Goal: Check status

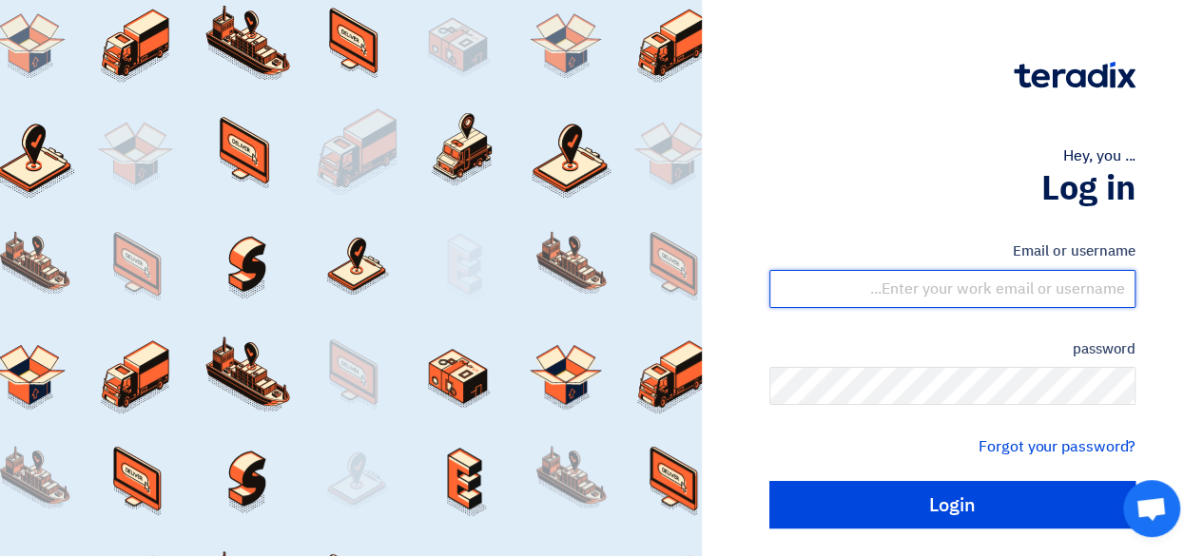
type input "[EMAIL_ADDRESS][PERSON_NAME][DOMAIN_NAME]"
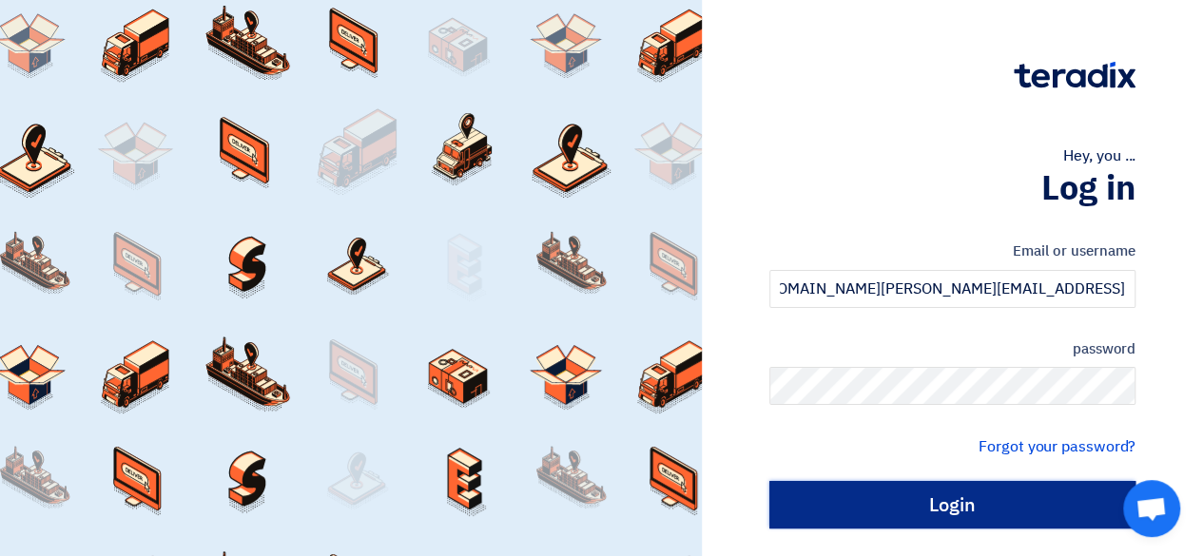
click at [947, 514] on input "Login" at bounding box center [952, 505] width 366 height 48
type input "Sign in"
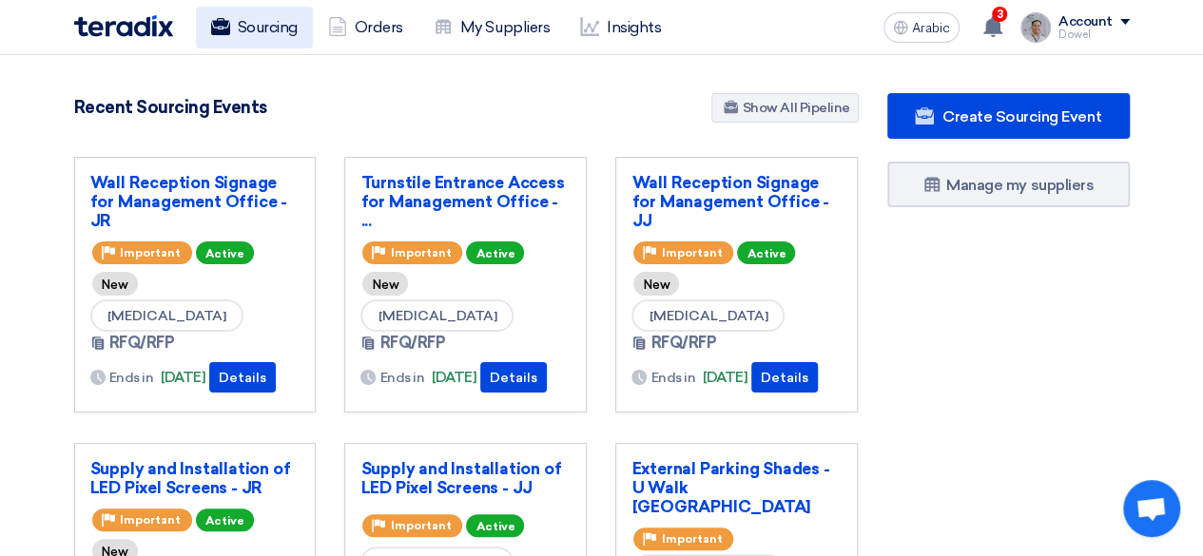
click at [257, 35] on font "Sourcing" at bounding box center [268, 27] width 60 height 18
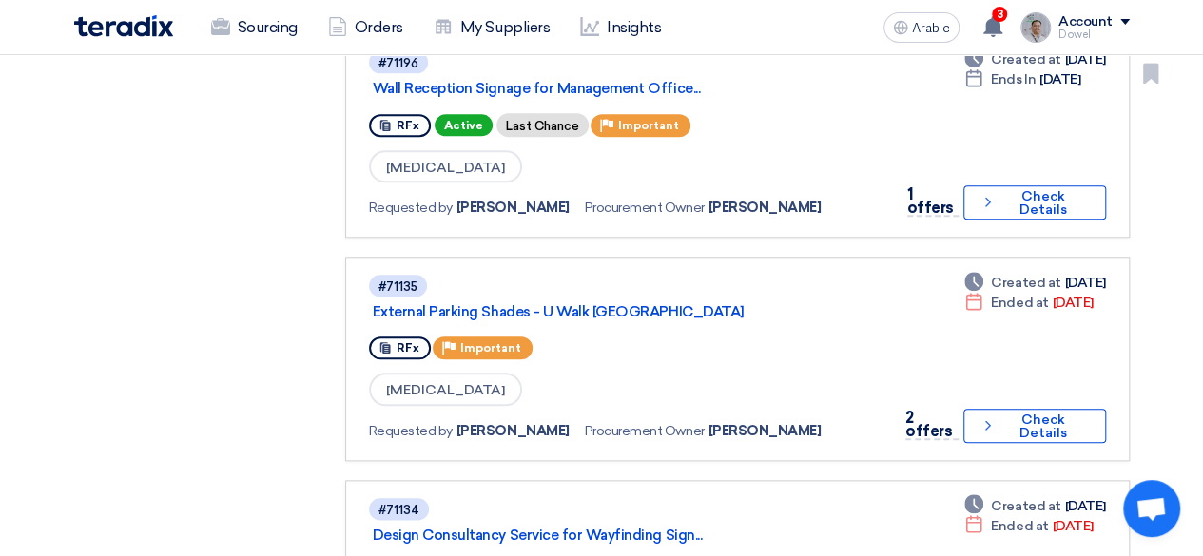
scroll to position [951, 0]
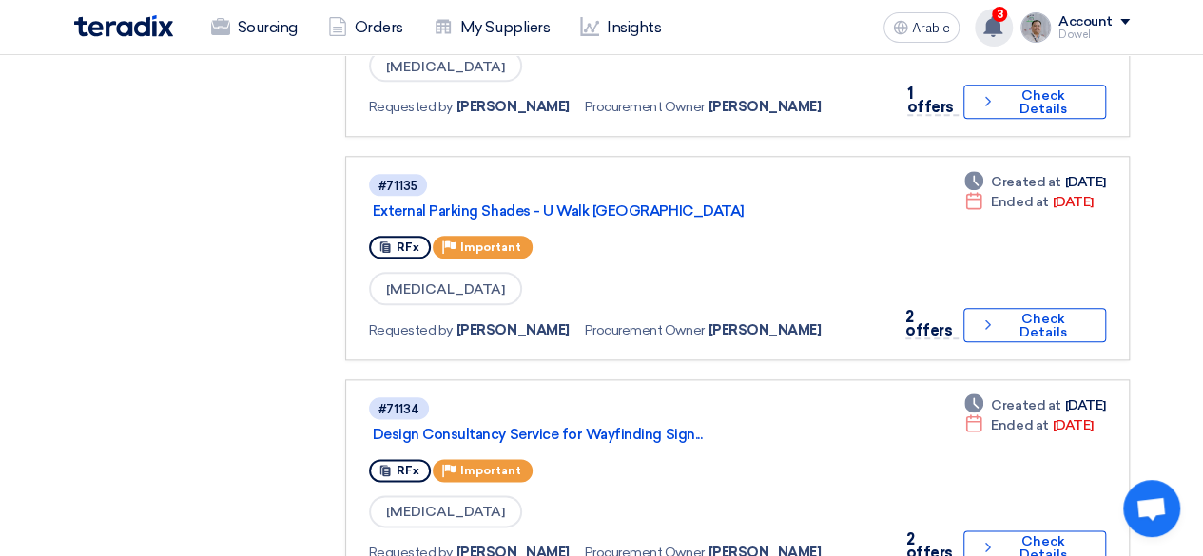
click at [1007, 13] on span "3" at bounding box center [998, 14] width 15 height 15
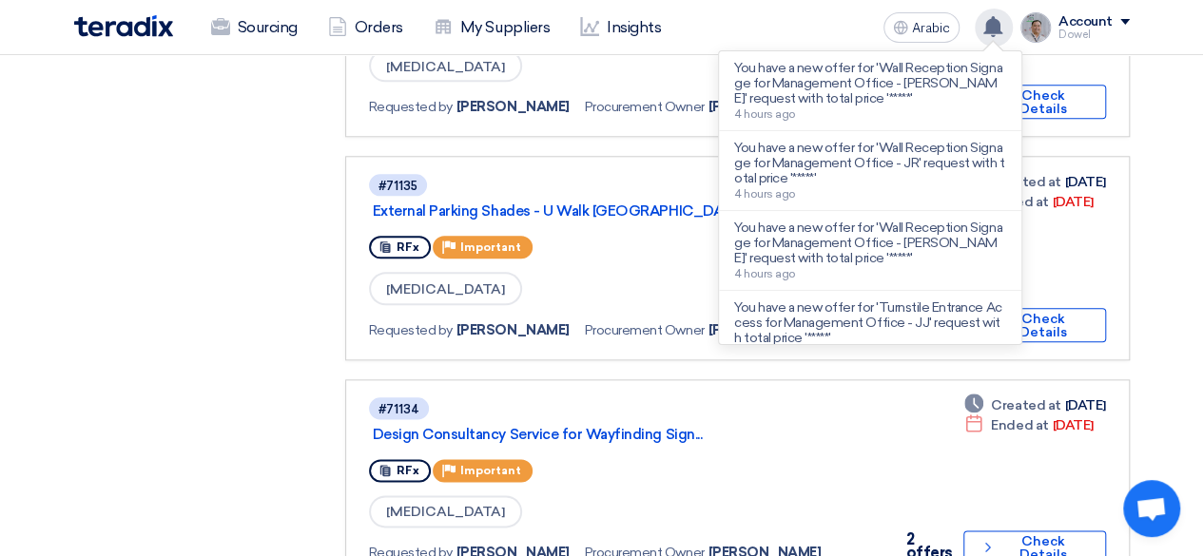
click at [596, 149] on app-rfq-listing-content "Sort by Sort by Search Category Owner Type" at bounding box center [737, 378] width 784 height 2275
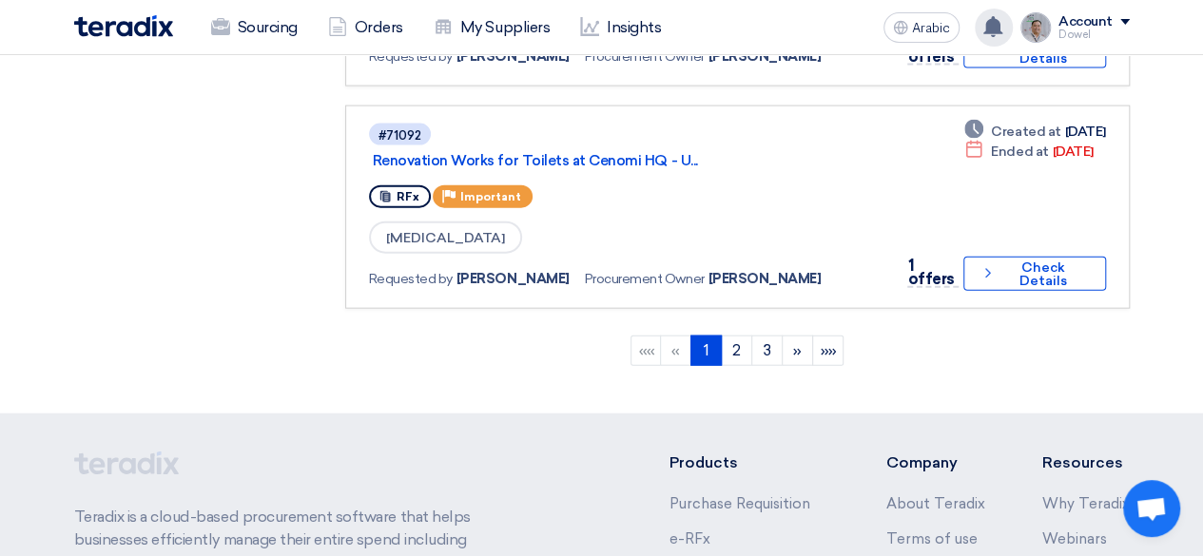
scroll to position [1711, 0]
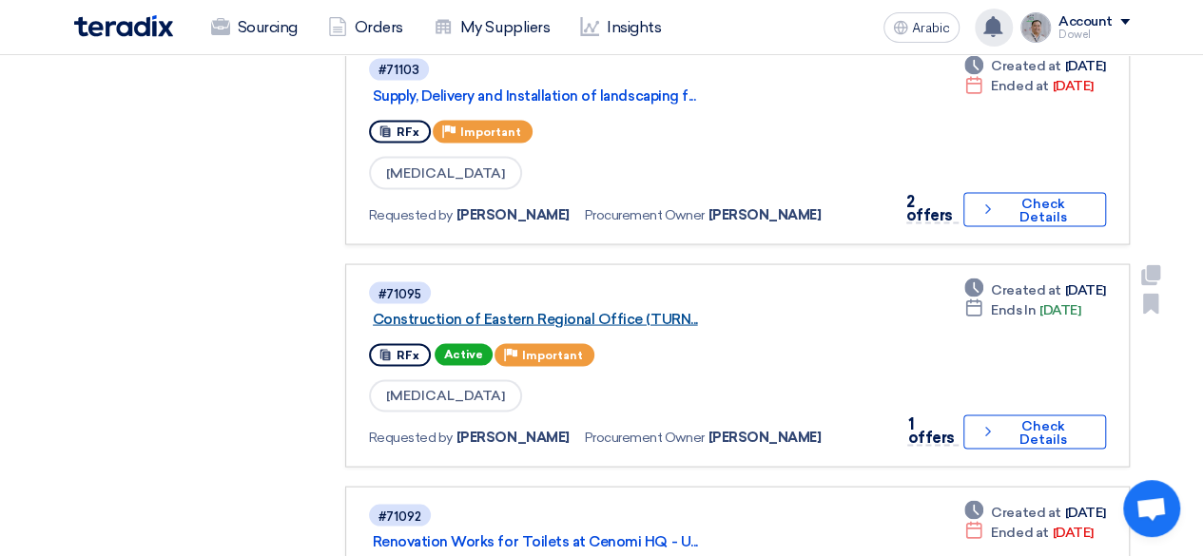
click at [624, 315] on font "Construction of Eastern Regional Office (TURN..." at bounding box center [535, 318] width 325 height 17
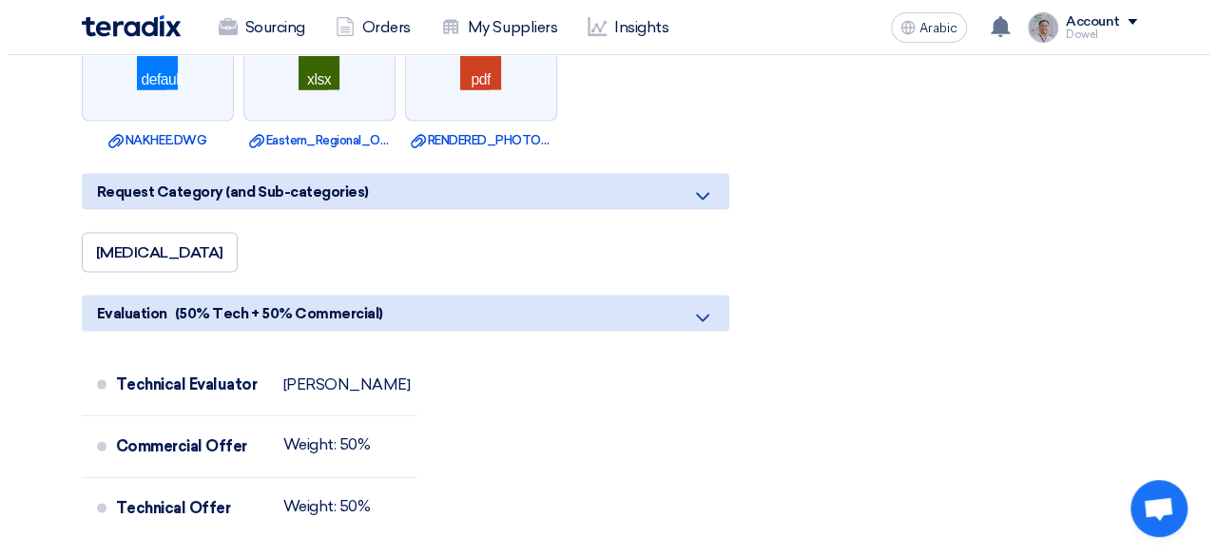
scroll to position [2224, 0]
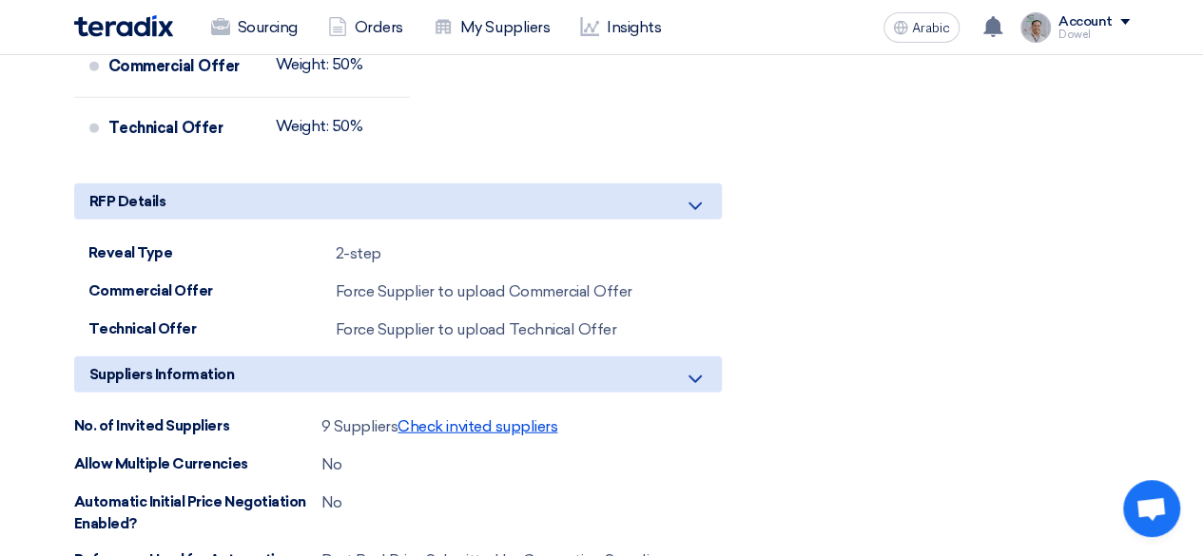
click at [457, 417] on font "Check invited suppliers" at bounding box center [477, 426] width 160 height 18
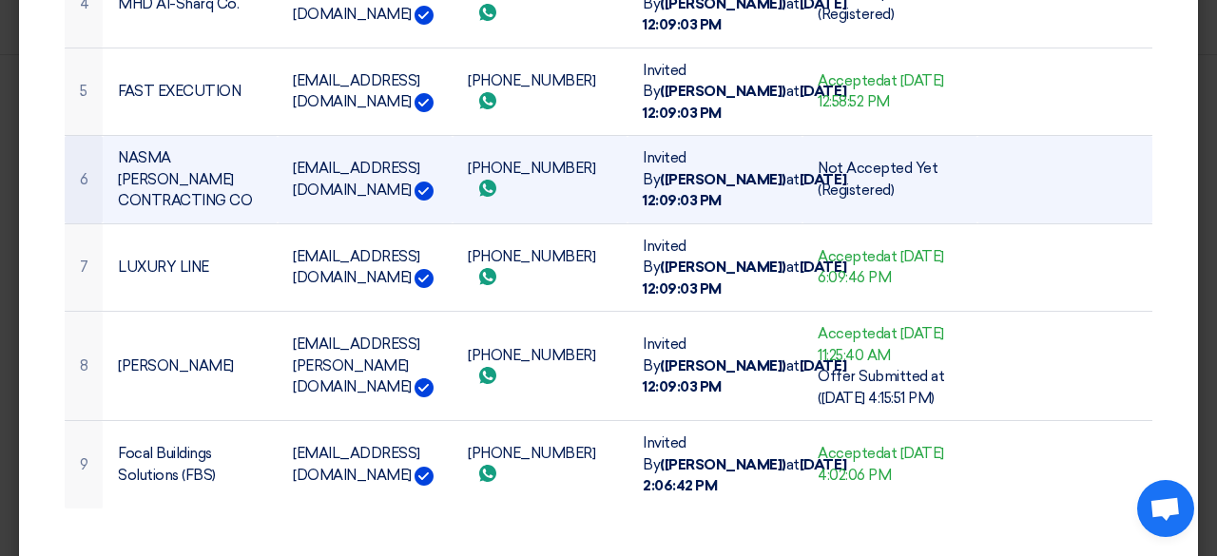
scroll to position [1071, 0]
